Goal: Task Accomplishment & Management: Manage account settings

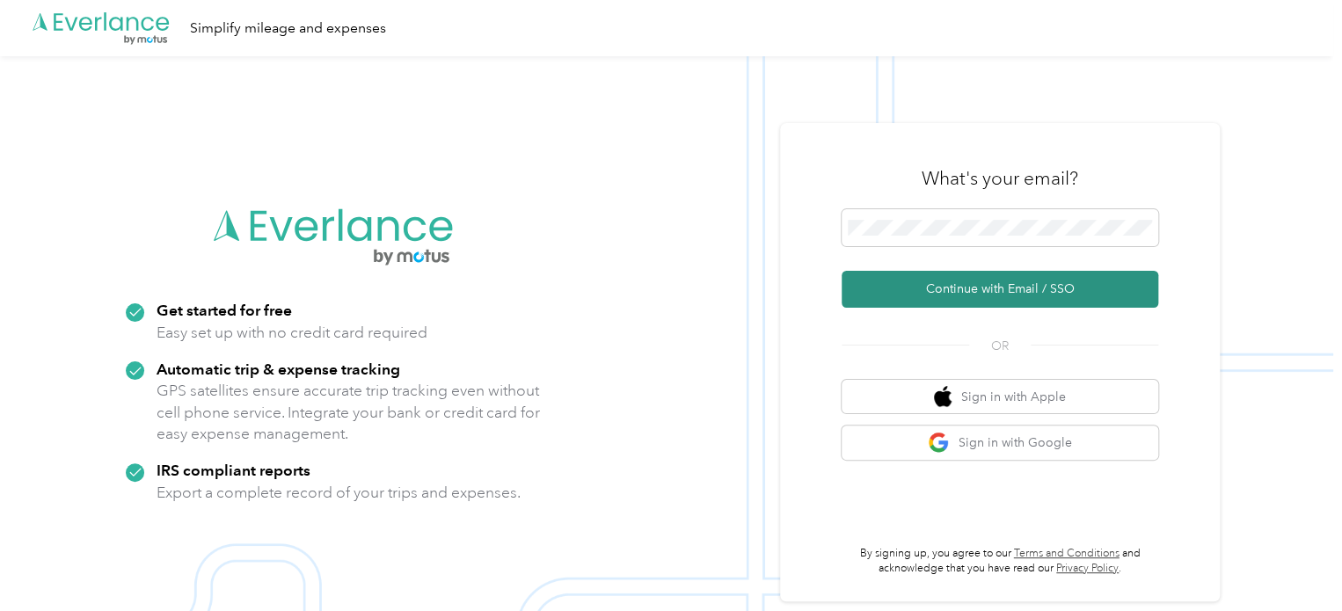
click at [1011, 288] on button "Continue with Email / SSO" at bounding box center [999, 289] width 317 height 37
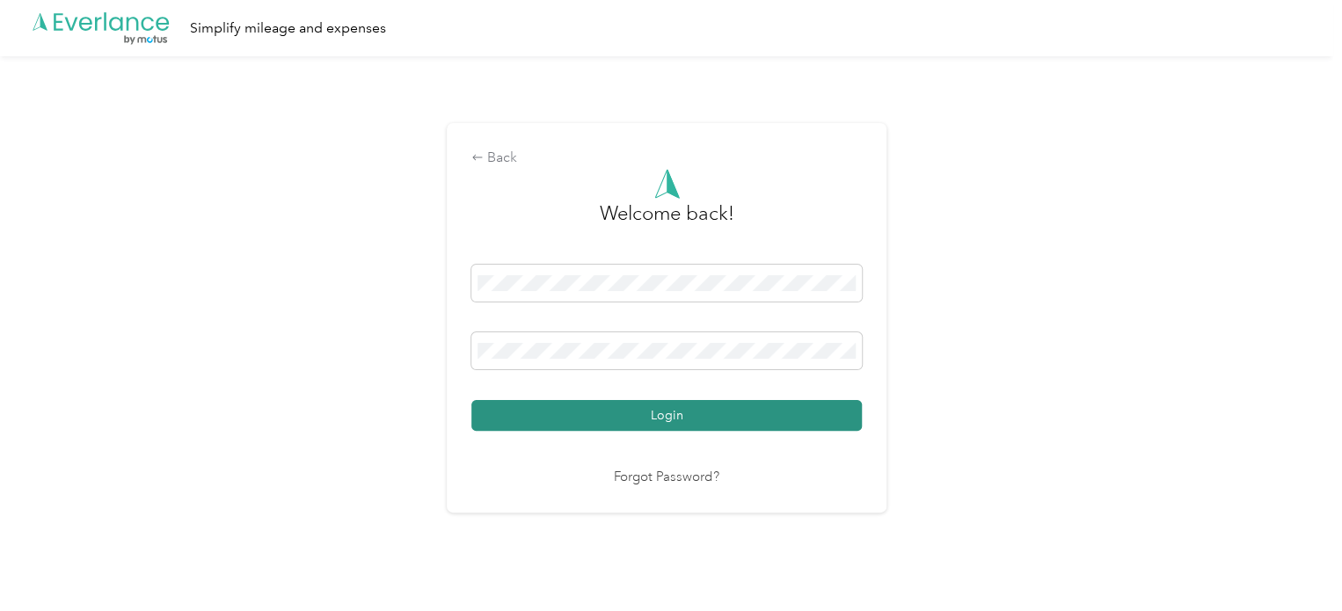
click at [666, 415] on button "Login" at bounding box center [666, 415] width 390 height 31
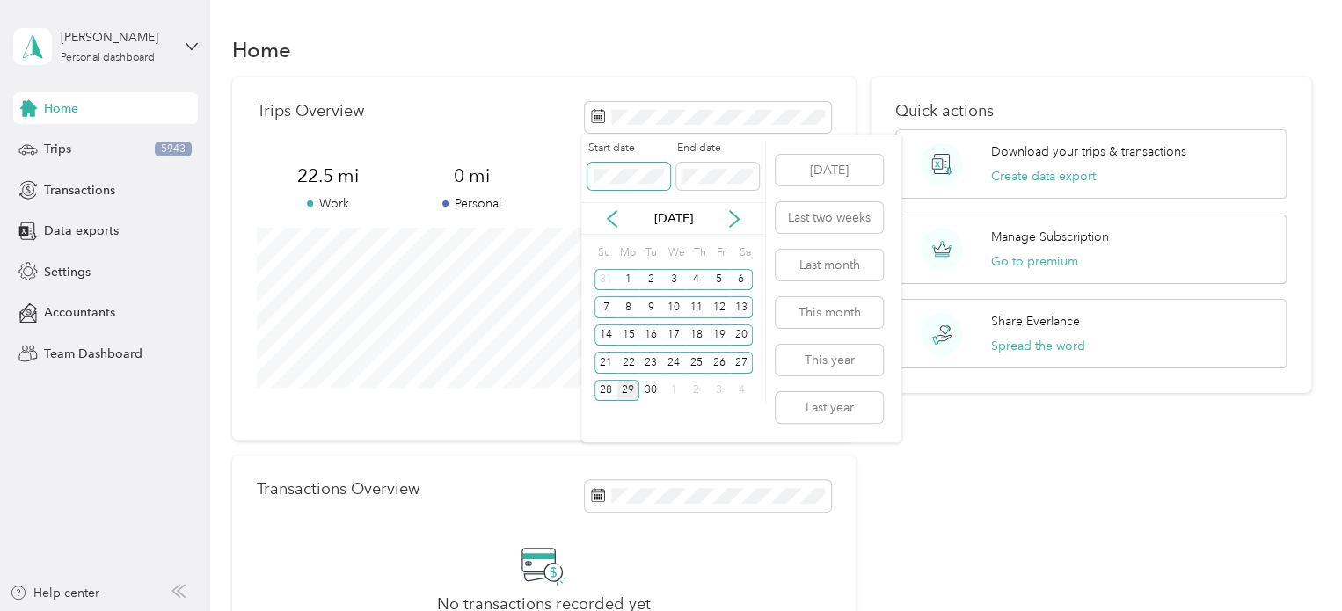
click at [564, 171] on body "[PERSON_NAME] Personal dashboard Home Trips 5943 Transactions Data exports Sett…" at bounding box center [666, 305] width 1333 height 611
click at [625, 280] on div "1" at bounding box center [628, 280] width 23 height 22
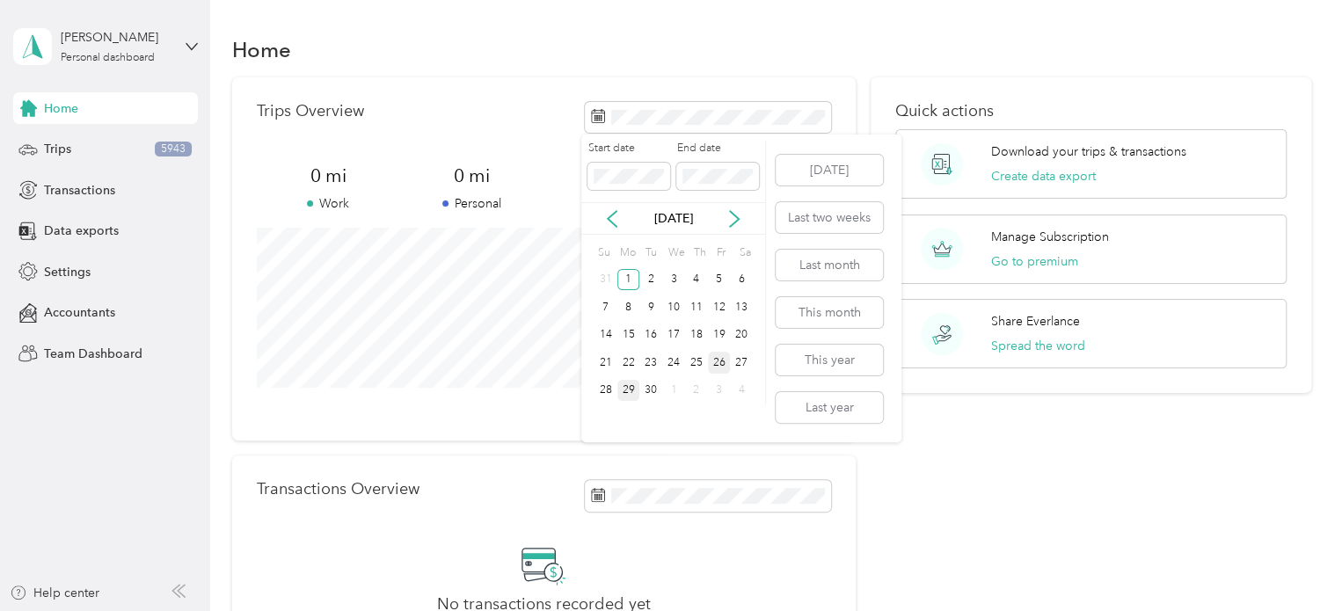
click at [718, 365] on div "26" at bounding box center [719, 363] width 23 height 22
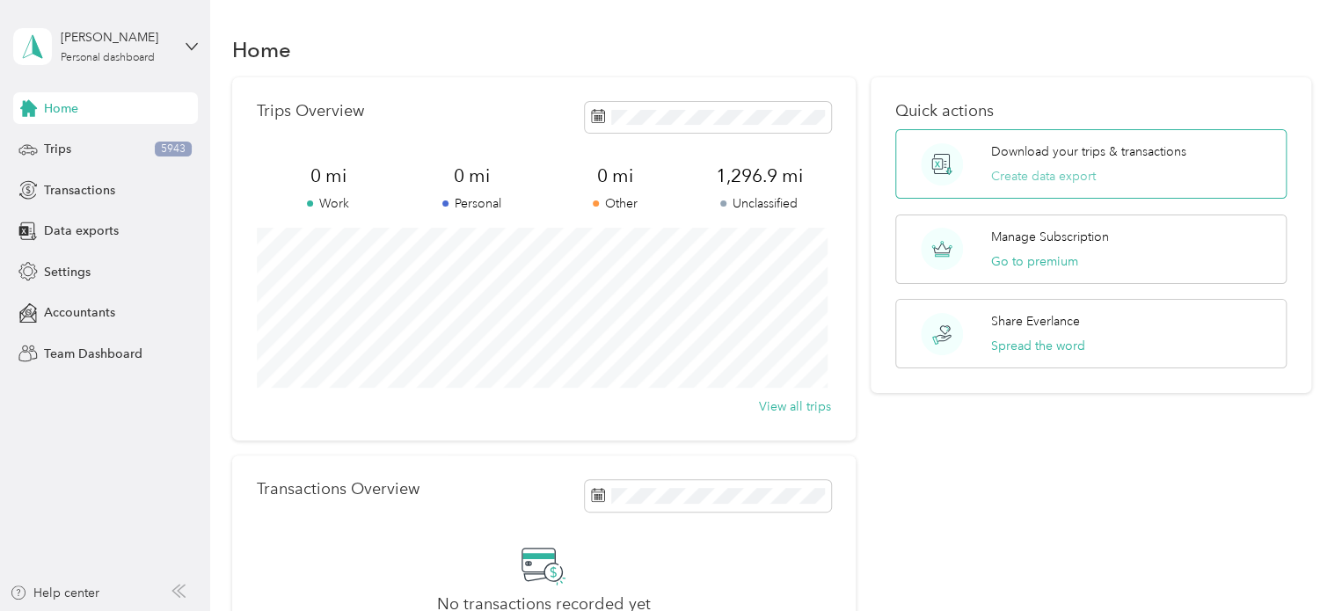
click at [1043, 178] on button "Create data export" at bounding box center [1043, 176] width 105 height 18
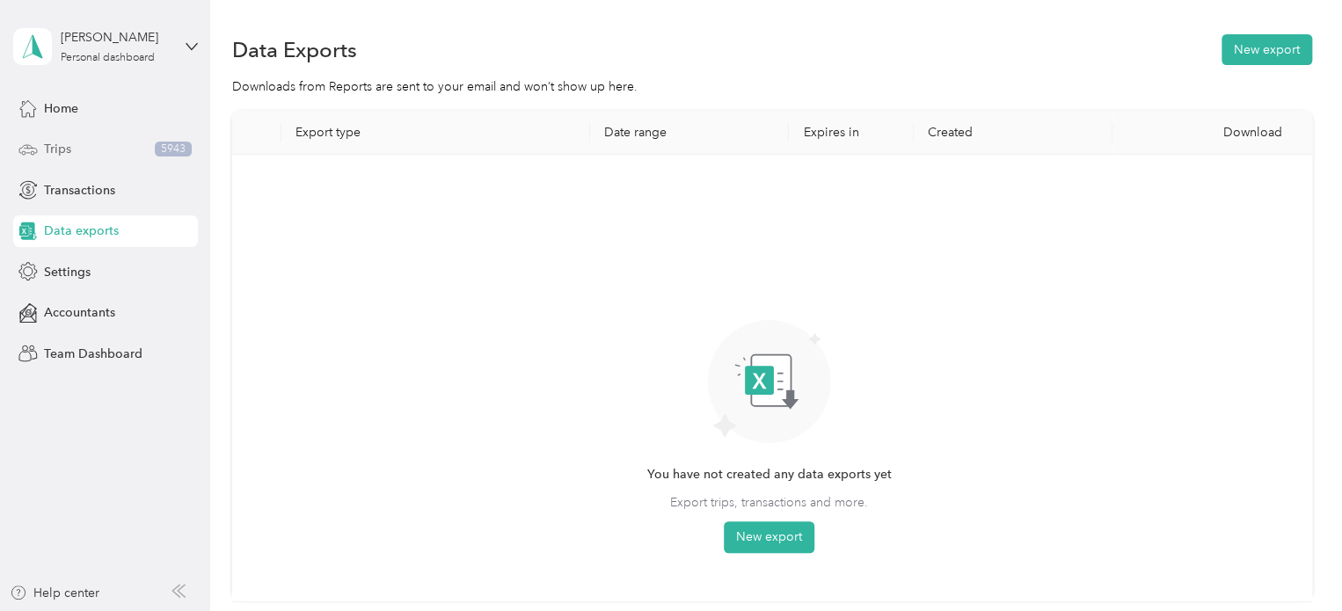
click at [82, 158] on div "Trips 5943" at bounding box center [105, 150] width 185 height 32
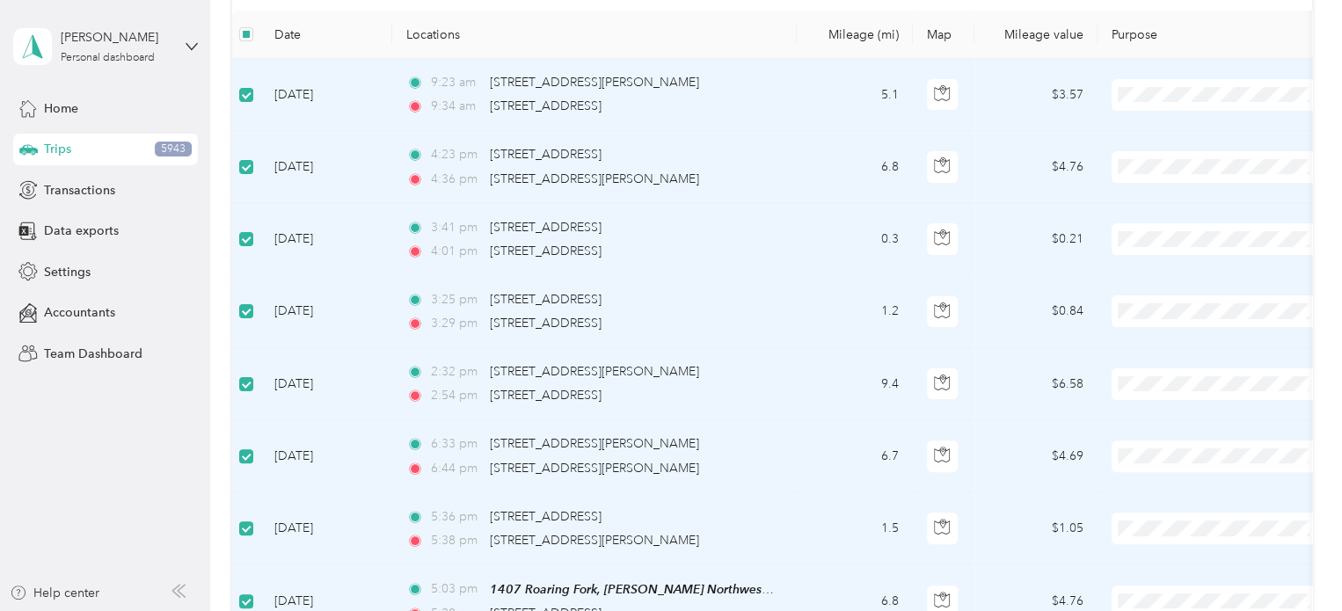
scroll to position [88, 0]
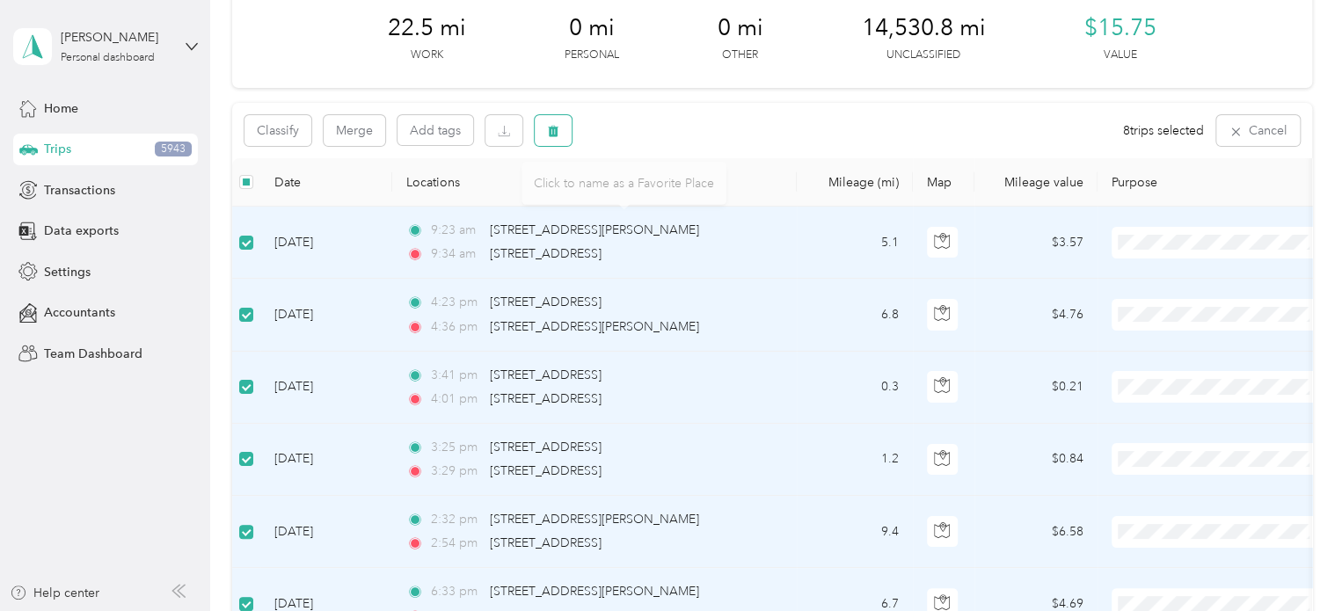
click at [557, 131] on icon "button" at bounding box center [553, 131] width 12 height 12
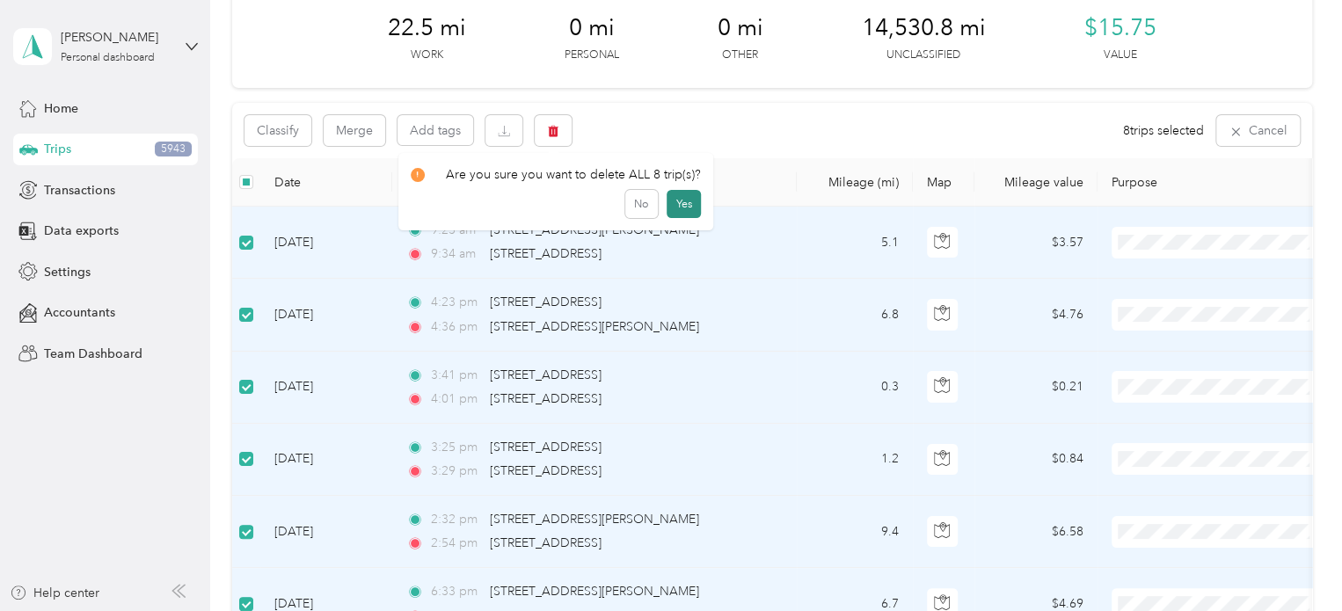
click at [678, 207] on button "Yes" at bounding box center [683, 204] width 34 height 28
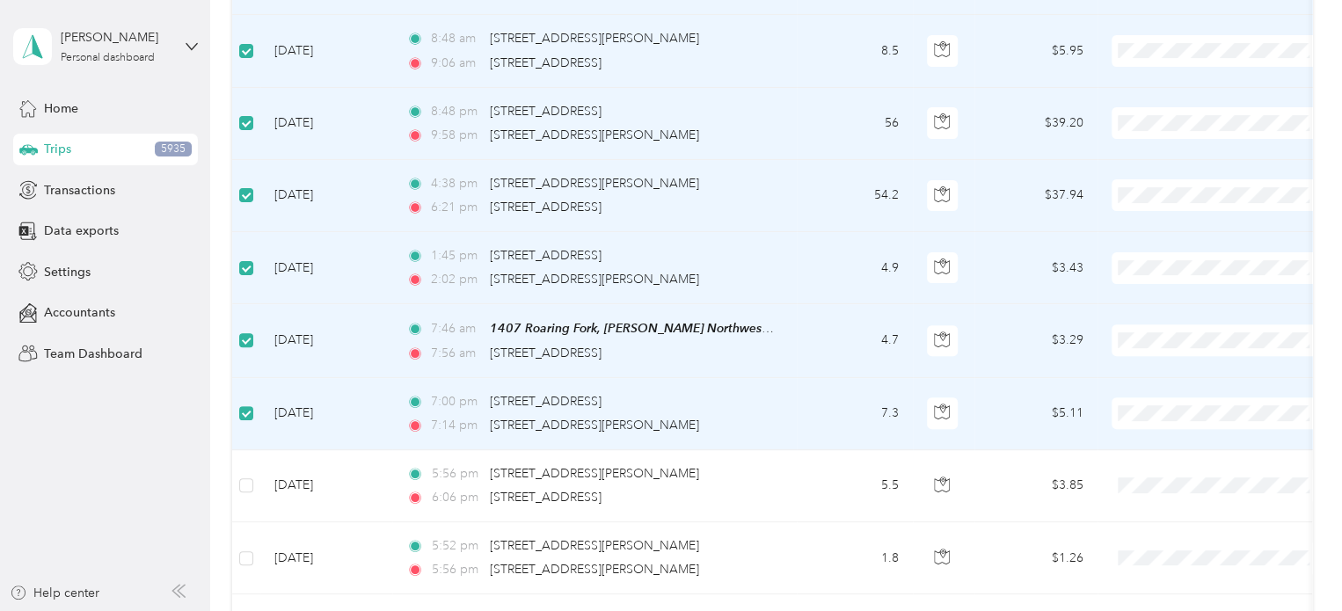
scroll to position [440, 0]
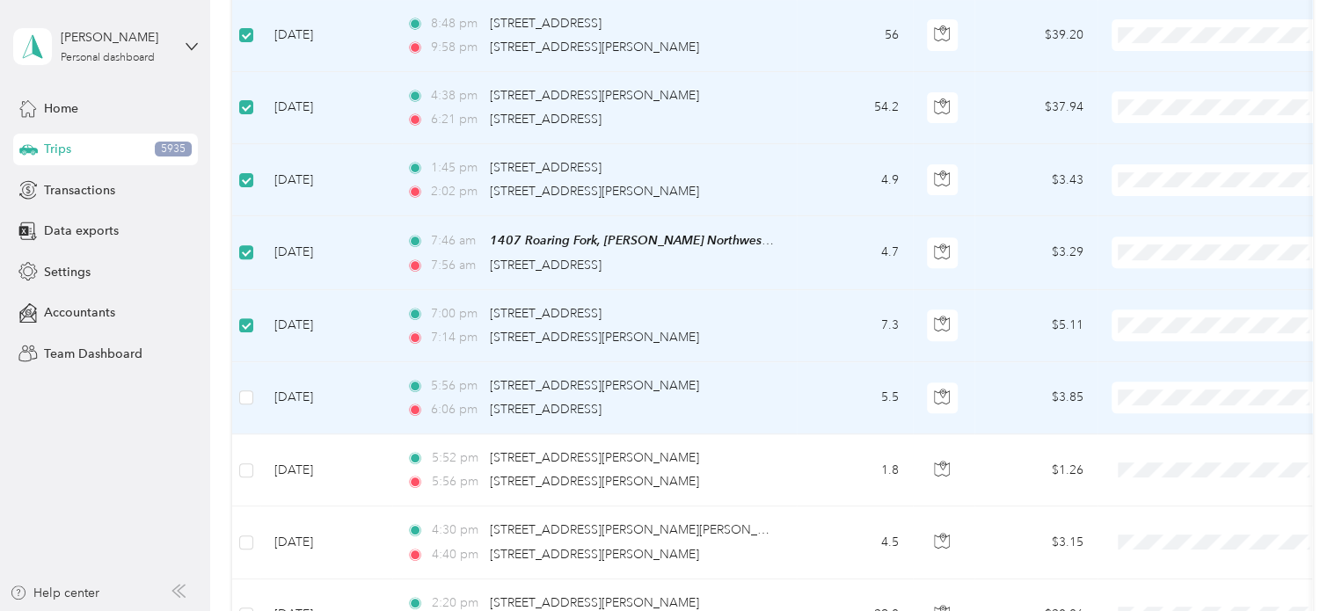
click at [244, 404] on label at bounding box center [246, 397] width 14 height 19
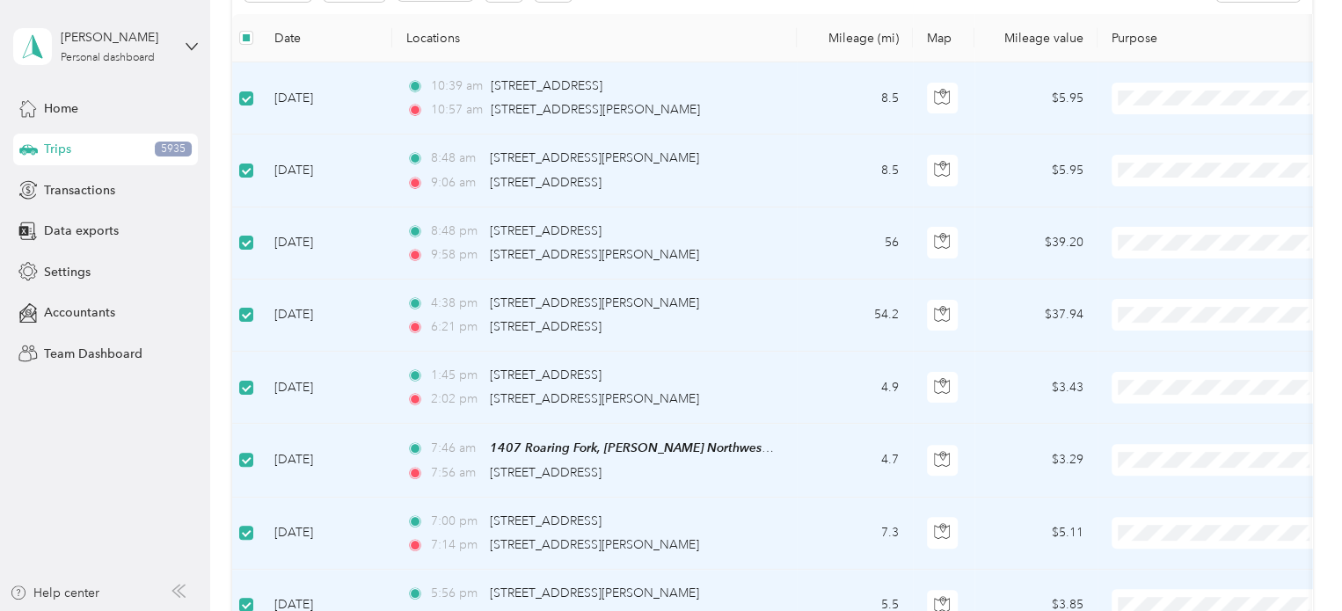
scroll to position [0, 0]
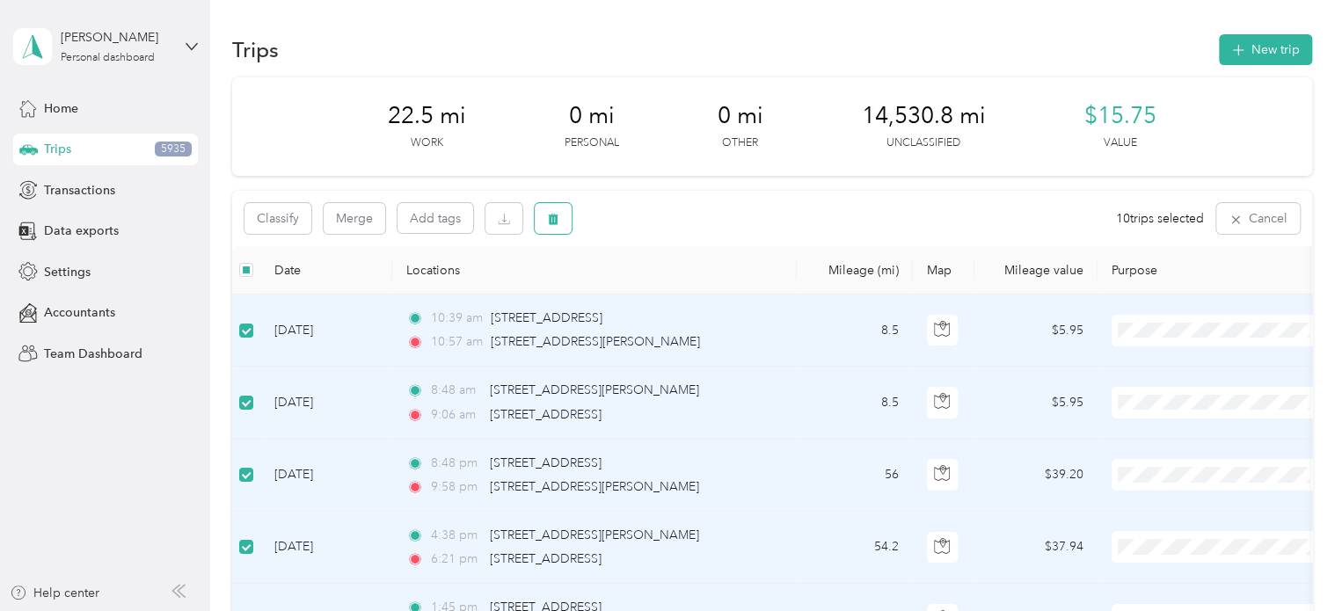
click at [542, 216] on button "button" at bounding box center [553, 218] width 37 height 31
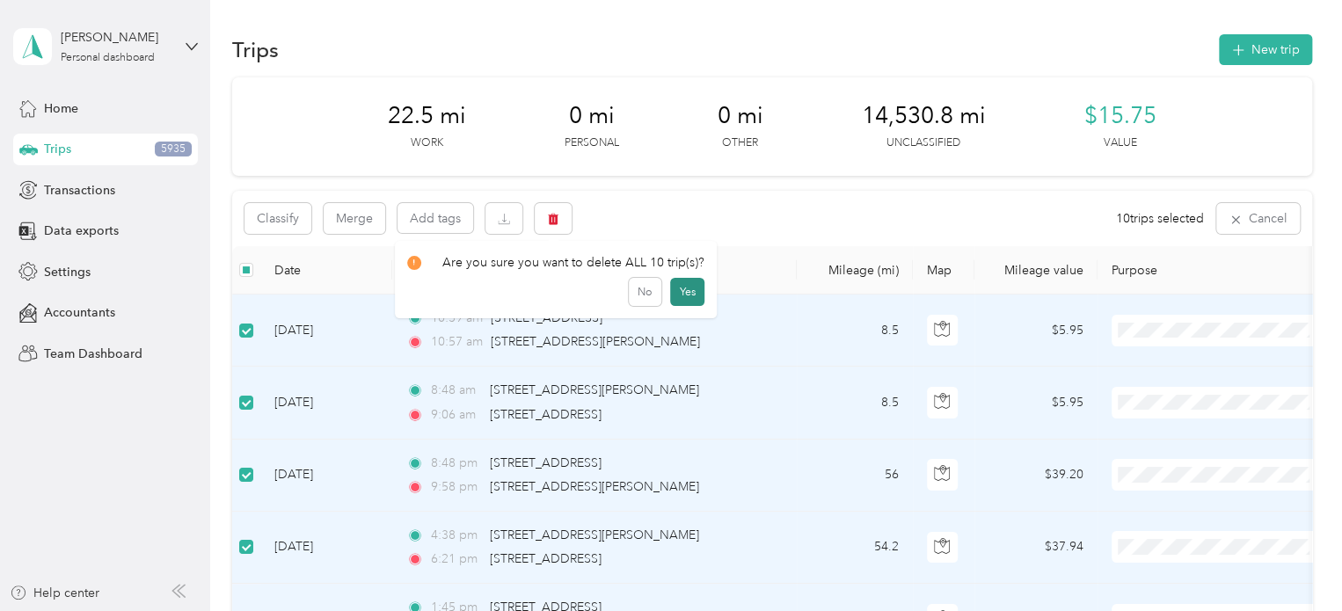
click at [689, 295] on button "Yes" at bounding box center [687, 292] width 34 height 28
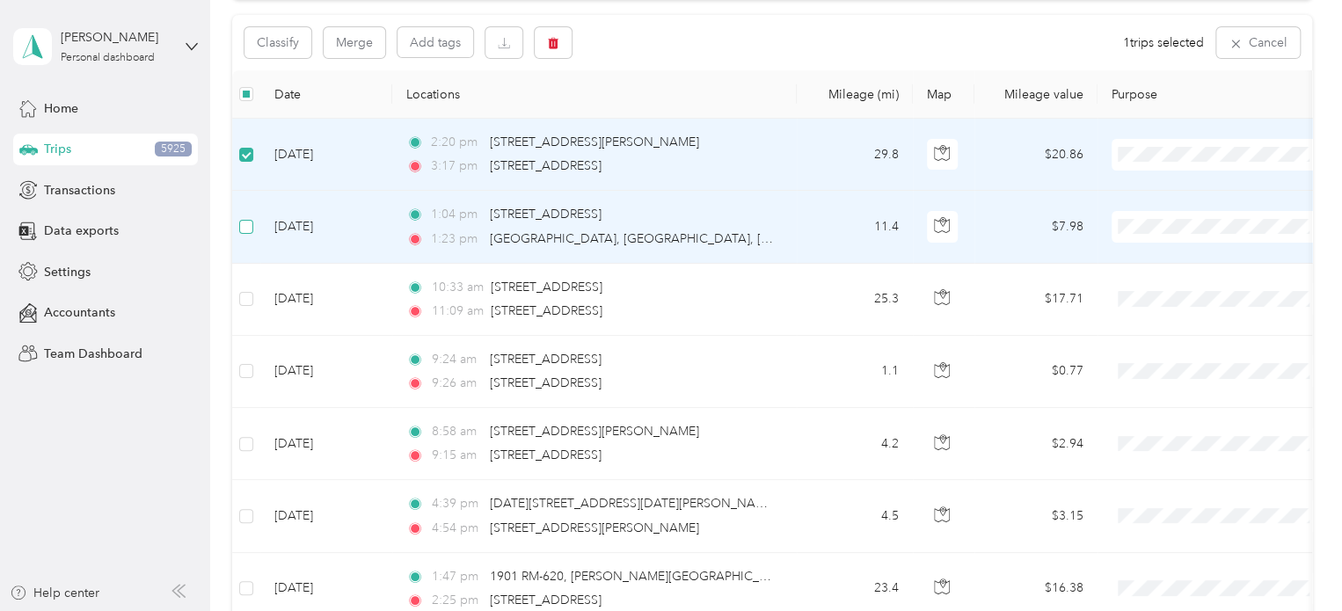
scroll to position [174, 0]
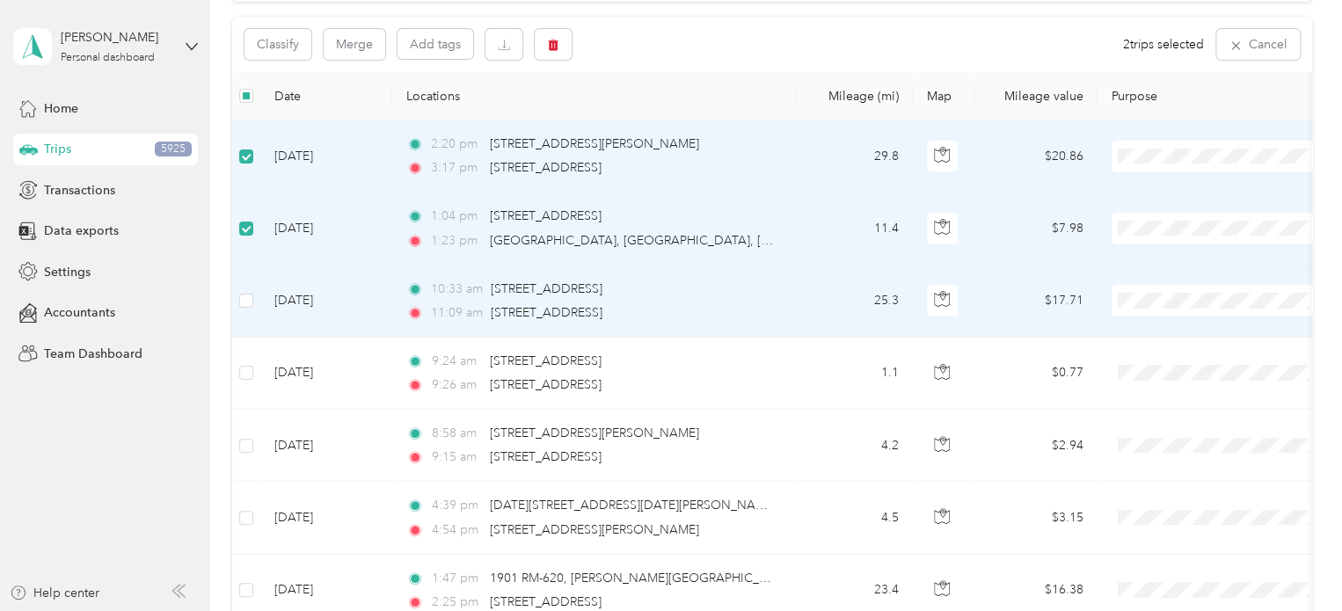
click at [255, 305] on td at bounding box center [246, 302] width 28 height 72
